Goal: Information Seeking & Learning: Learn about a topic

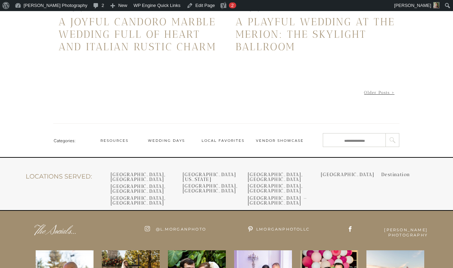
click at [381, 93] on link "Older Posts >" at bounding box center [379, 92] width 30 height 5
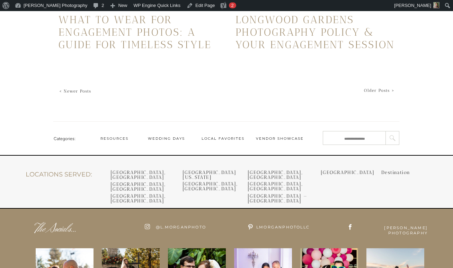
click at [375, 91] on link "Older Posts >" at bounding box center [379, 90] width 30 height 5
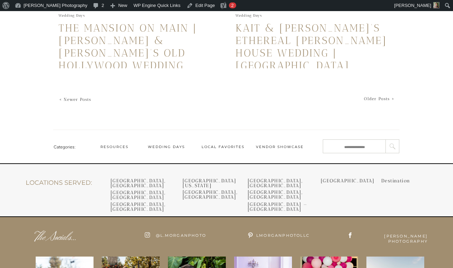
scroll to position [1691, 0]
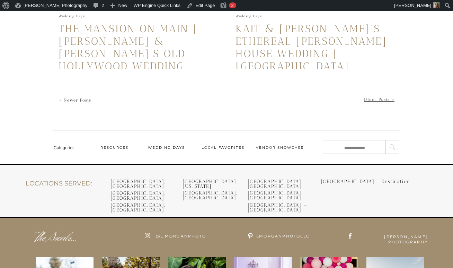
click at [378, 98] on link "Older Posts >" at bounding box center [379, 99] width 30 height 5
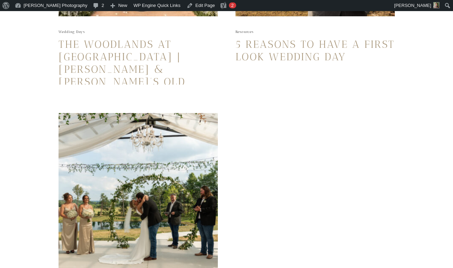
scroll to position [1120, 0]
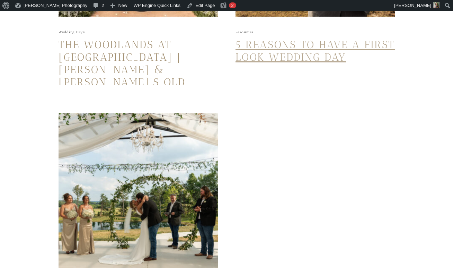
click at [297, 43] on link "5 Reasons to have a First Look Wedding Day" at bounding box center [314, 50] width 159 height 25
